Goal: Information Seeking & Learning: Learn about a topic

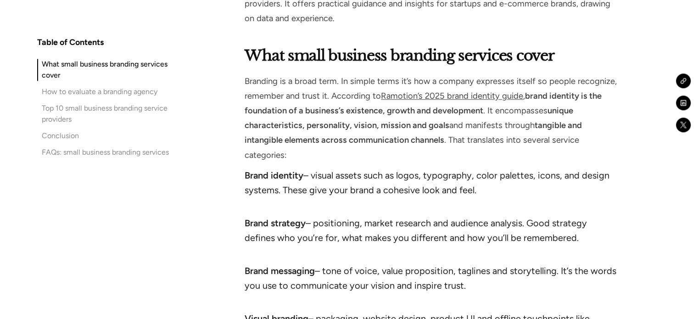
scroll to position [1240, 0]
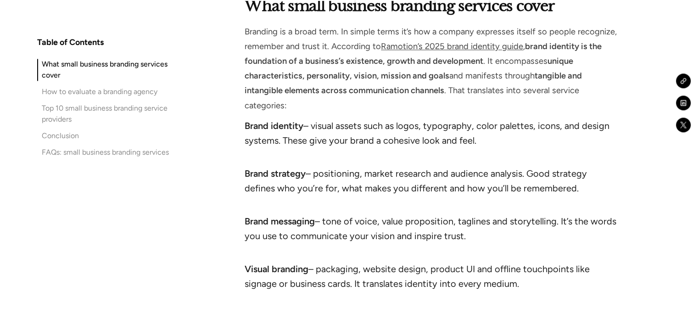
click at [71, 148] on div "FAQs: small business branding services" at bounding box center [105, 152] width 127 height 11
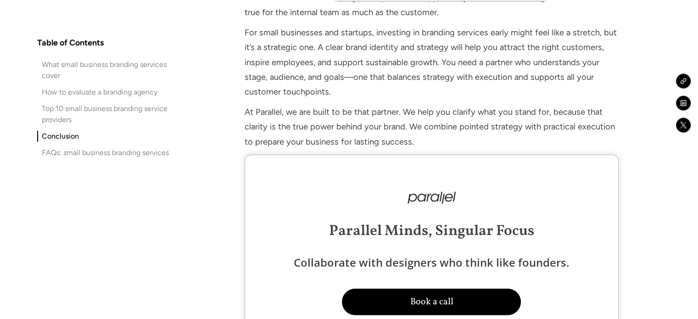
scroll to position [9175, 0]
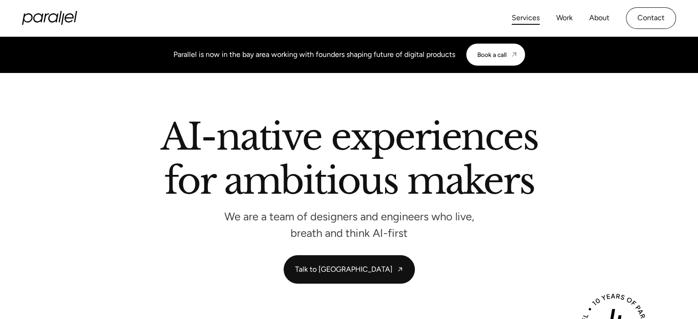
click at [516, 15] on link "Services" at bounding box center [526, 17] width 28 height 13
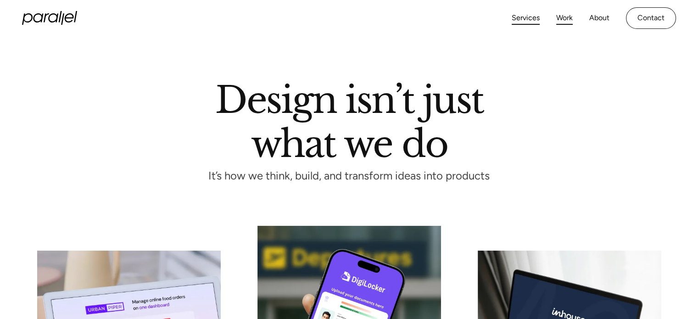
click at [564, 18] on link "Work" at bounding box center [564, 17] width 17 height 13
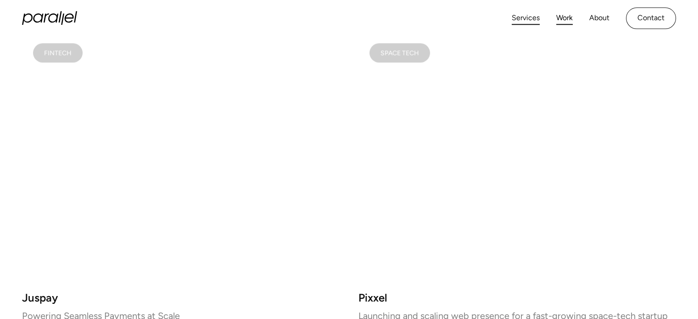
click at [533, 18] on link "Services" at bounding box center [526, 17] width 28 height 13
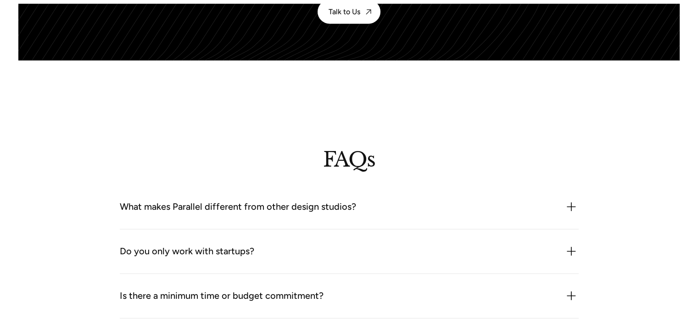
scroll to position [2510, 0]
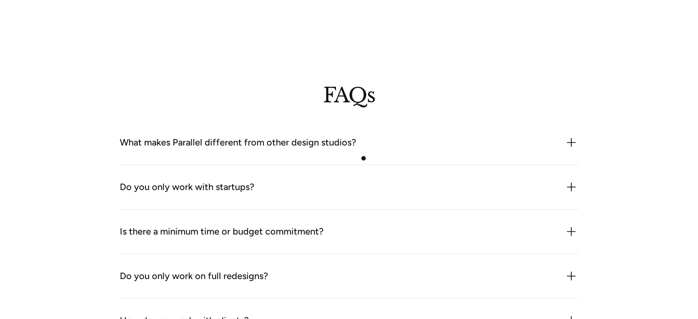
click at [365, 156] on div "What makes Parallel different from other design studios? We combine product thi…" at bounding box center [349, 143] width 459 height 45
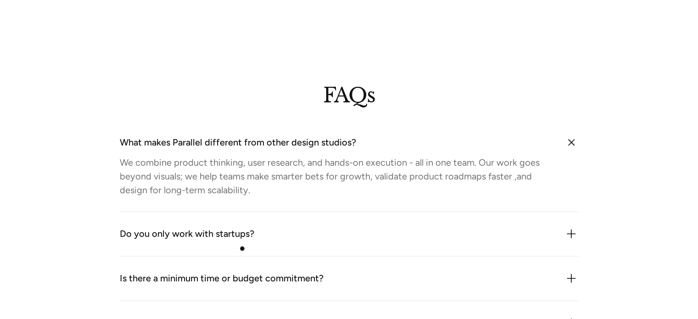
click at [242, 248] on div "Do you only work with startups? Not at all. While we often work with early-stag…" at bounding box center [349, 234] width 459 height 45
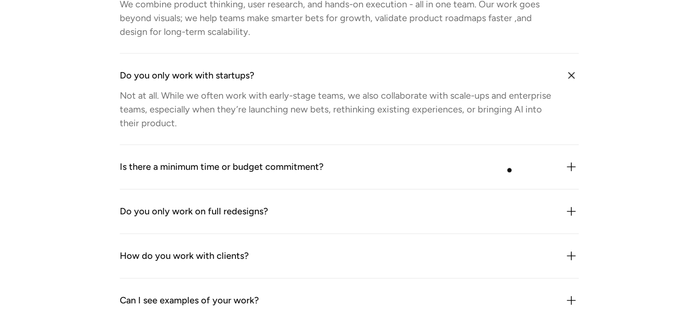
scroll to position [2669, 0]
click at [343, 204] on div "Do you only work on full redesigns?" at bounding box center [349, 211] width 459 height 15
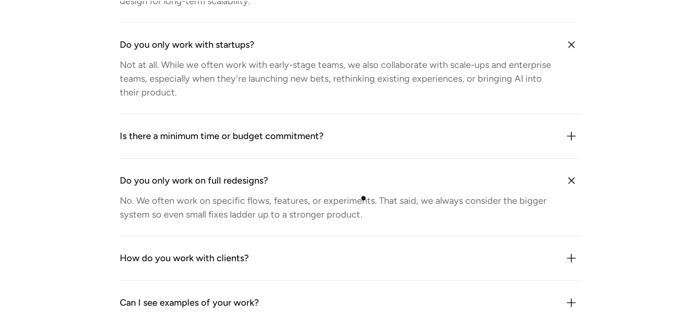
scroll to position [2761, 0]
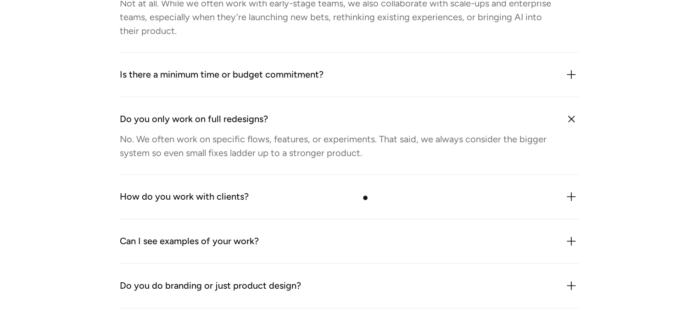
click at [366, 197] on div "How do you work with clients?" at bounding box center [349, 197] width 459 height 15
click at [423, 306] on div "Do you do branding or just product design? We do both especially when brand and…" at bounding box center [349, 286] width 459 height 45
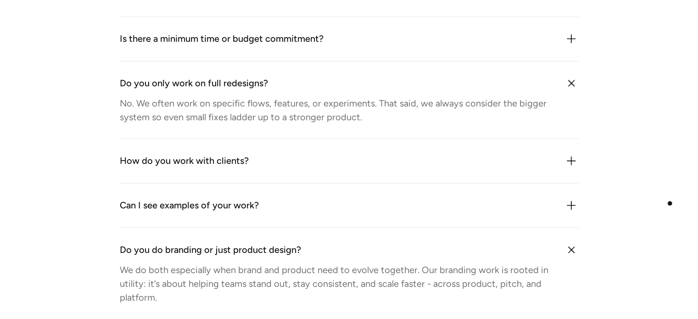
scroll to position [2807, 0]
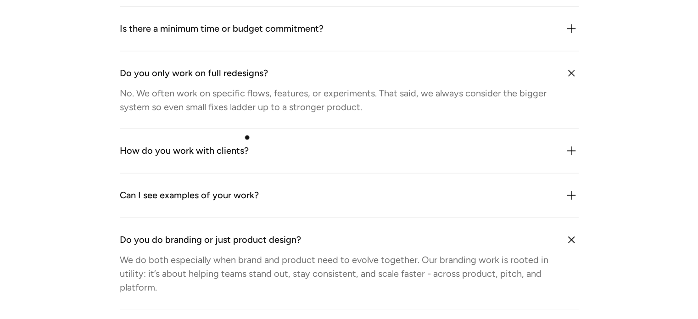
click at [246, 137] on div "How do you work with clients? We plug in like an extension of your team. That c…" at bounding box center [349, 151] width 459 height 45
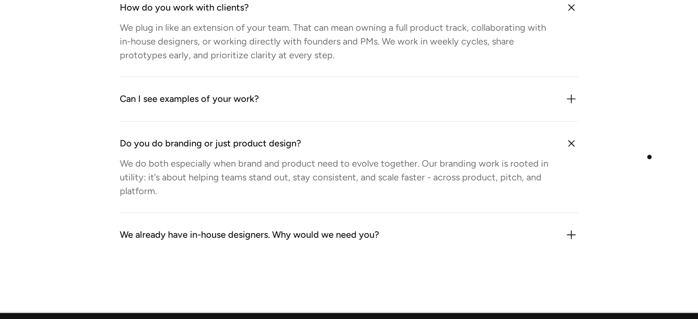
scroll to position [3037, 0]
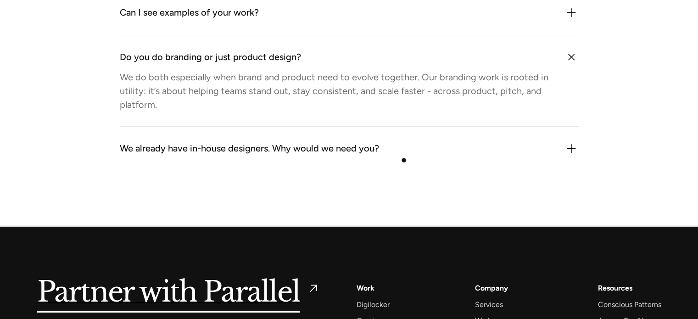
click at [404, 160] on div "We already have in-house designers. Why would we need you? Because we bring an …" at bounding box center [349, 149] width 459 height 44
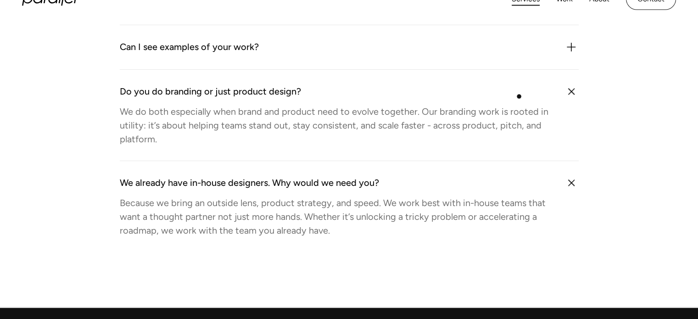
scroll to position [2991, 0]
